Goal: Task Accomplishment & Management: Manage account settings

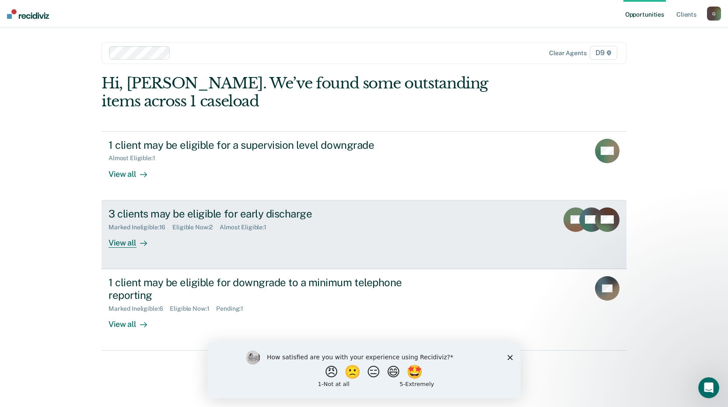
click at [124, 243] on div "View all" at bounding box center [133, 239] width 49 height 17
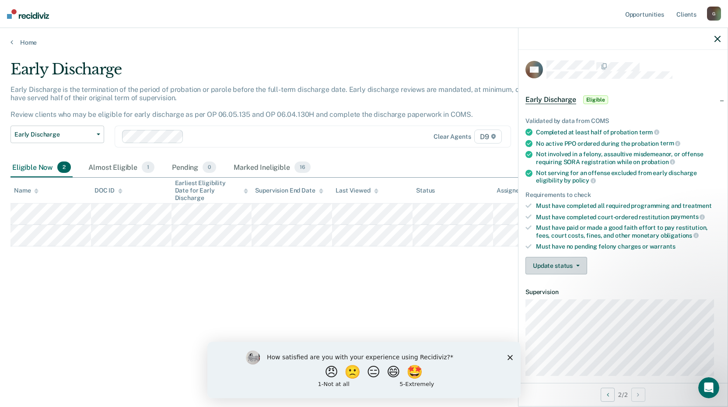
click at [547, 259] on button "Update status" at bounding box center [557, 266] width 62 height 18
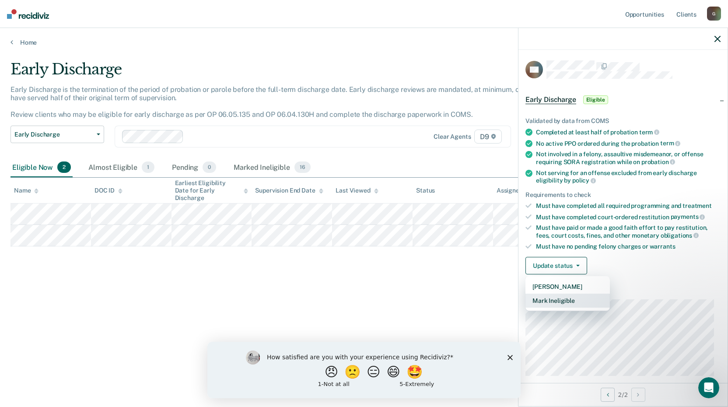
click at [542, 296] on button "Mark Ineligible" at bounding box center [568, 301] width 84 height 14
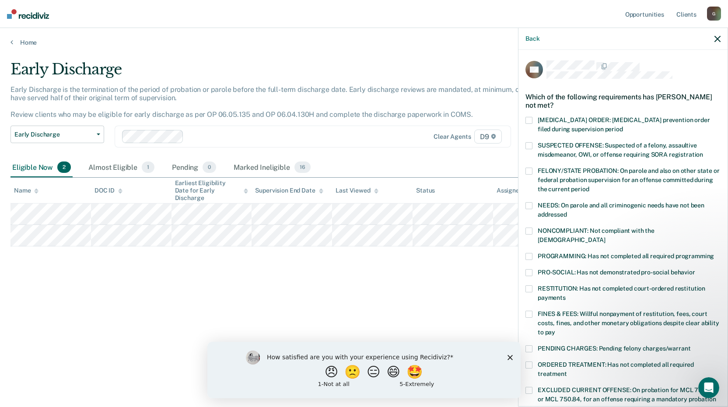
scroll to position [203, 0]
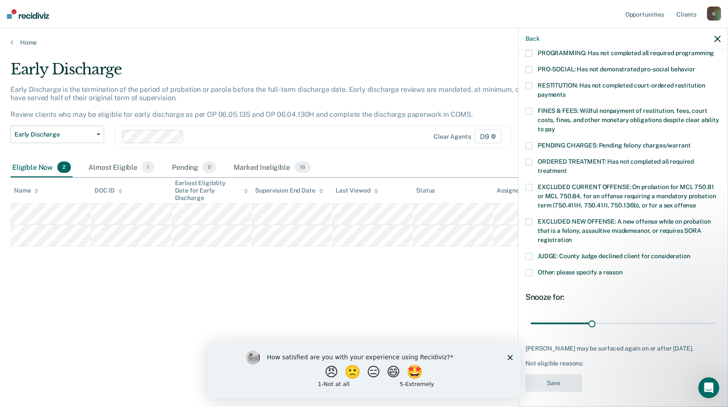
click at [531, 269] on span at bounding box center [529, 272] width 7 height 7
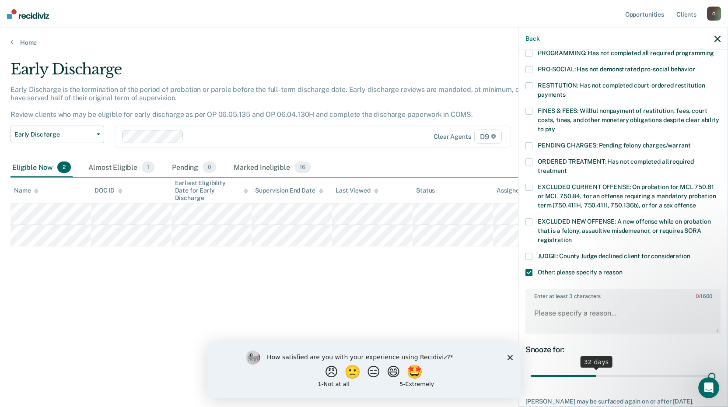
drag, startPoint x: 591, startPoint y: 370, endPoint x: 801, endPoint y: 350, distance: 211.5
type input "90"
click at [716, 369] on input "range" at bounding box center [623, 376] width 185 height 15
click at [558, 308] on textarea "Enter at least 3 characters 0 / 1600" at bounding box center [623, 317] width 193 height 32
type textarea "Has a charge reduction"
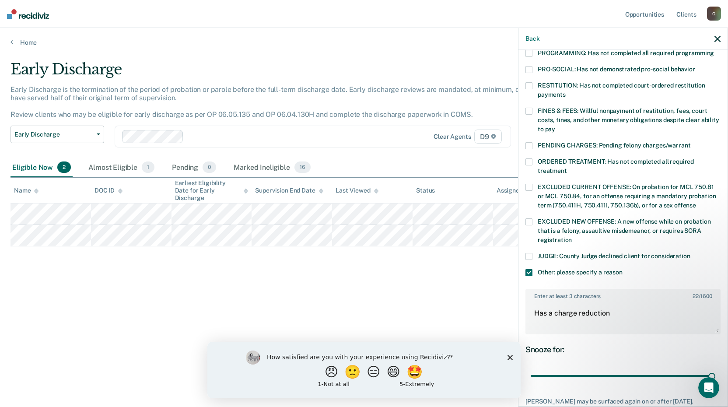
scroll to position [256, 0]
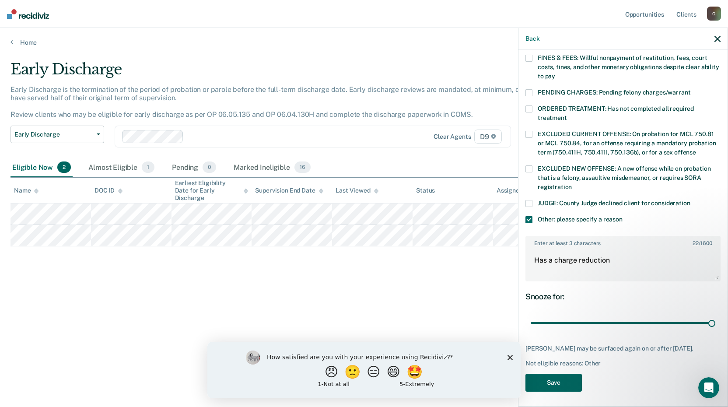
click at [536, 376] on button "Save" at bounding box center [554, 383] width 56 height 18
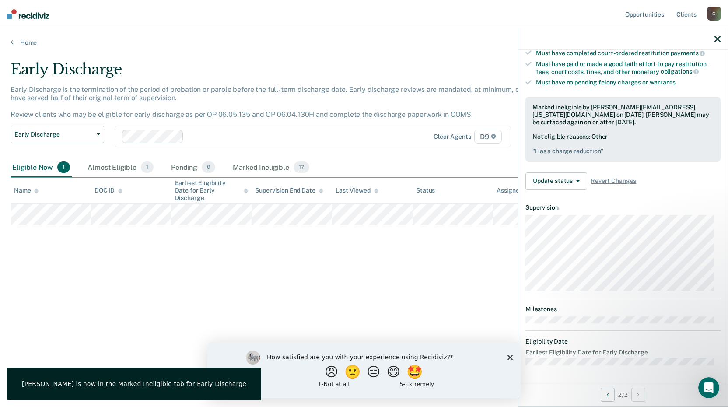
scroll to position [163, 0]
